Goal: Communication & Community: Share content

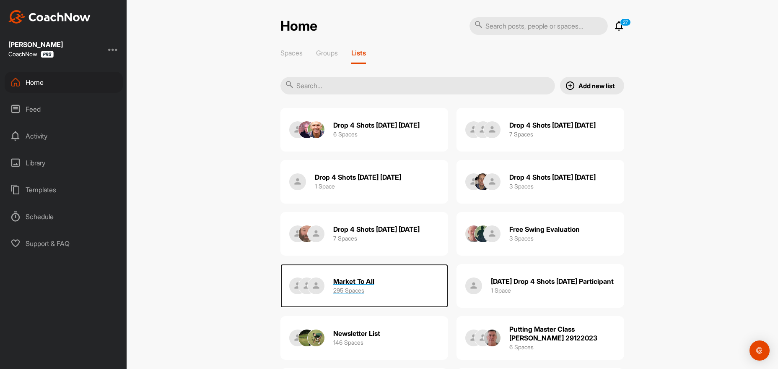
click at [351, 281] on h2 "Market To All" at bounding box center [353, 281] width 41 height 9
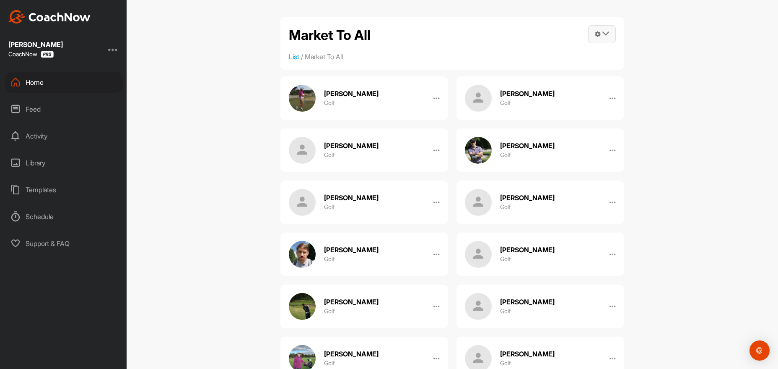
click at [604, 33] on icon at bounding box center [606, 33] width 7 height 7
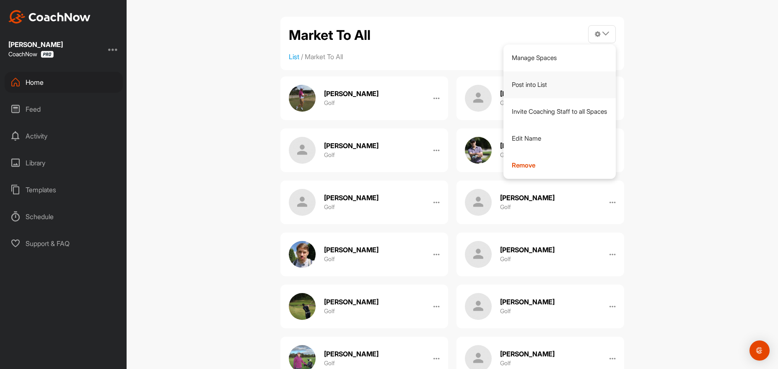
click at [534, 86] on link "Post into List" at bounding box center [560, 84] width 113 height 27
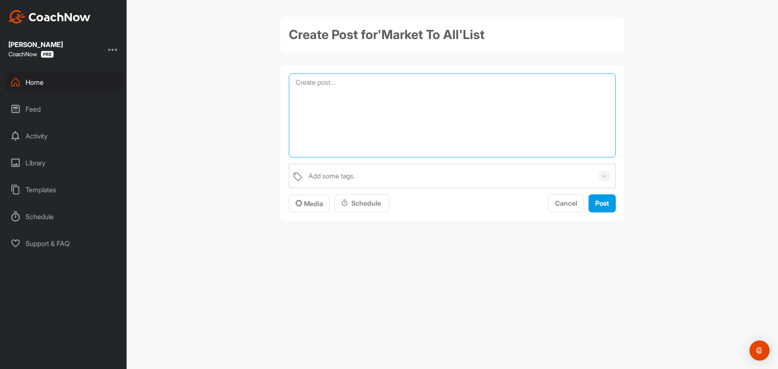
click at [530, 95] on textarea at bounding box center [452, 115] width 327 height 84
paste textarea "If you would like to make better ball contact with your irons, driver and bunke…"
click at [467, 144] on textarea "Good morning. If you would like to make better ball contact with your irons, dr…" at bounding box center [452, 115] width 327 height 84
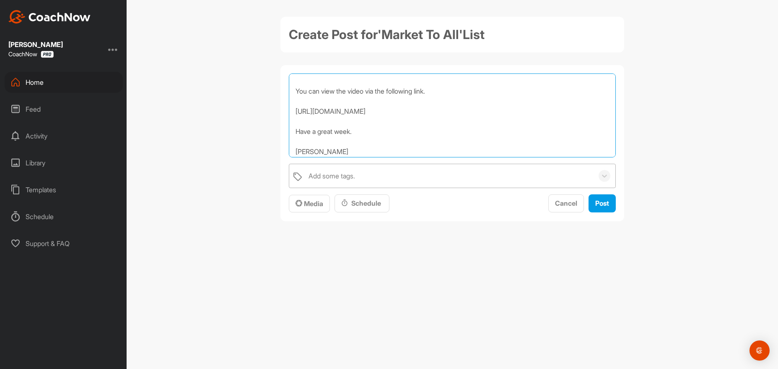
type textarea "Good morning. If you would like to make better ball contact with your irons, dr…"
click at [405, 177] on div "Add some tags." at bounding box center [448, 175] width 289 height 23
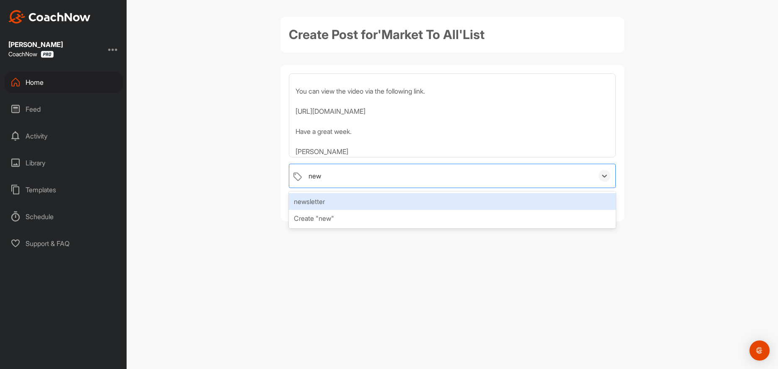
type input "news"
click at [325, 201] on div "newsletter" at bounding box center [452, 201] width 327 height 17
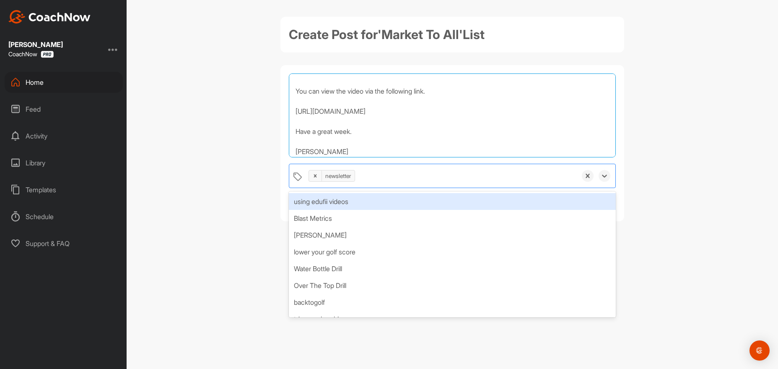
click at [578, 123] on textarea "Good morning. If you would like to make better ball contact with your irons, dr…" at bounding box center [452, 115] width 327 height 84
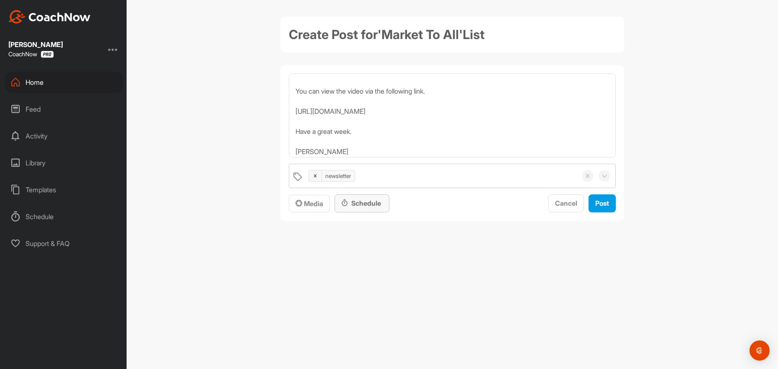
click at [361, 201] on div "Schedule" at bounding box center [362, 203] width 42 height 10
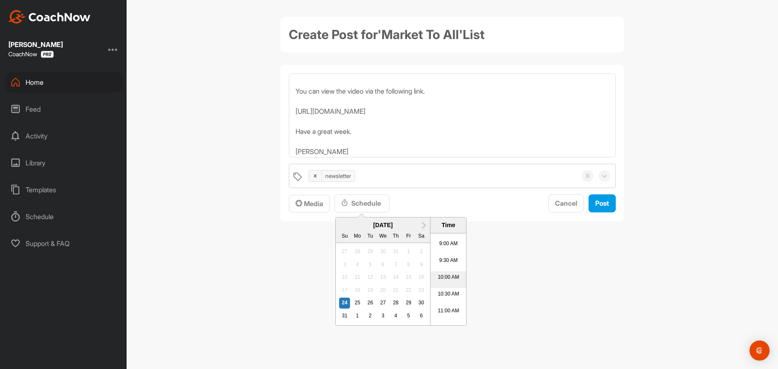
scroll to position [296, 0]
click at [451, 244] on li "9:00 AM" at bounding box center [449, 247] width 36 height 17
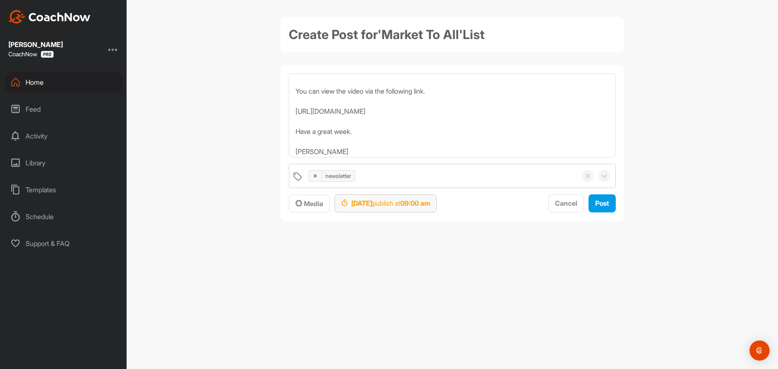
click at [372, 200] on strong "[DATE]" at bounding box center [361, 203] width 21 height 8
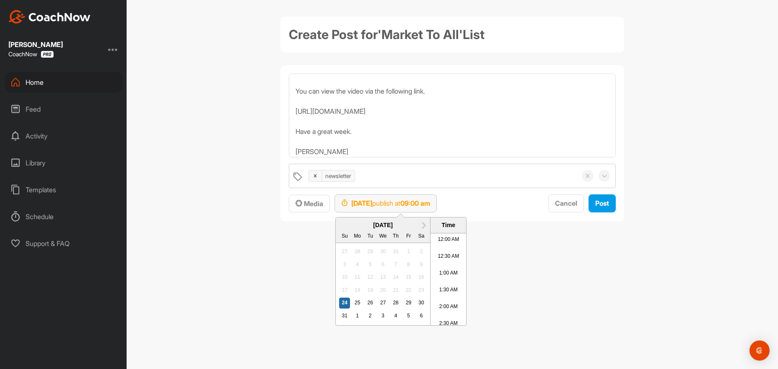
scroll to position [264, 0]
click at [358, 302] on div "25" at bounding box center [357, 302] width 11 height 11
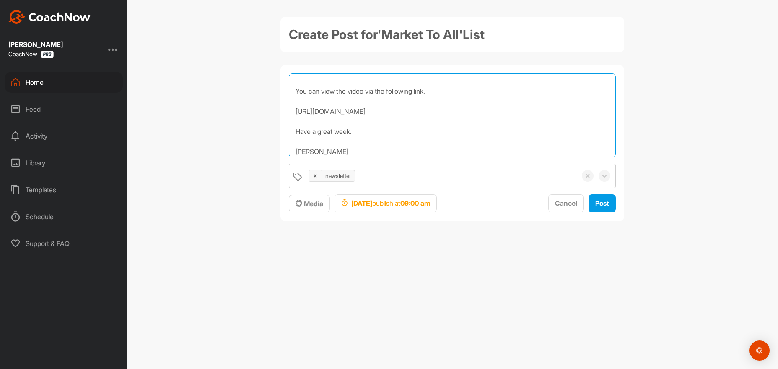
click at [378, 152] on textarea "Good morning. If you would like to make better ball contact with your irons, dr…" at bounding box center [452, 115] width 327 height 84
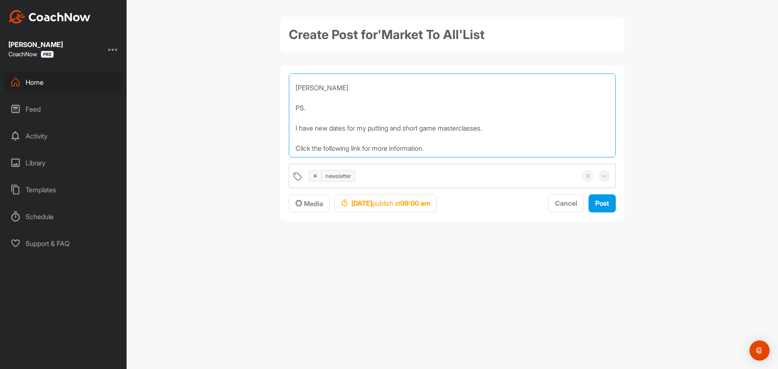
click at [370, 148] on textarea "Good morning. If you would like to make better ball contact with your irons, dr…" at bounding box center [452, 115] width 327 height 84
paste textarea "[URL][DOMAIN_NAME]"
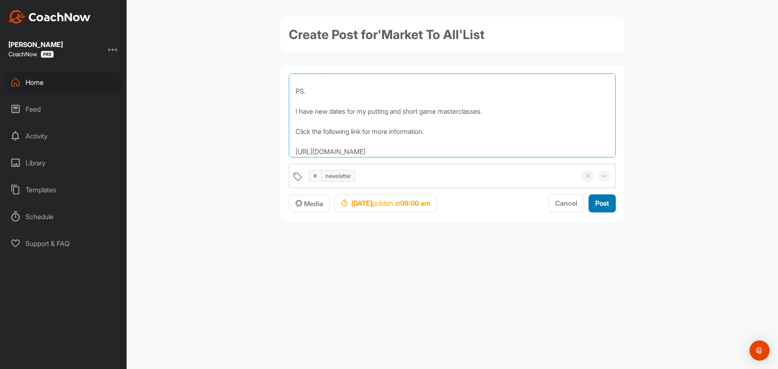
type textarea "Good morning. If you would like to make better ball contact with your irons, dr…"
click at [599, 199] on div "Post" at bounding box center [603, 203] width 14 height 10
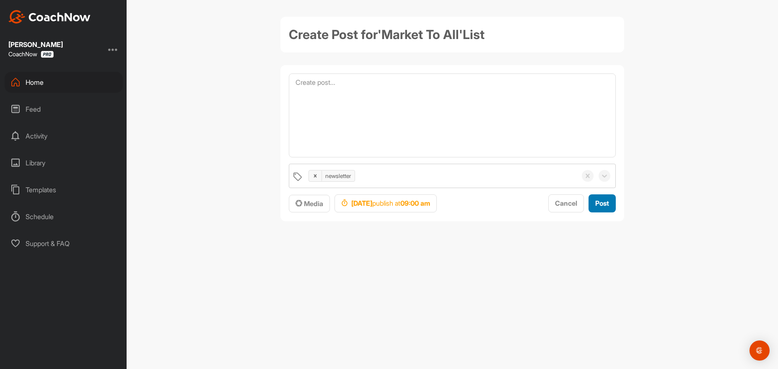
scroll to position [0, 0]
